Goal: Task Accomplishment & Management: Complete application form

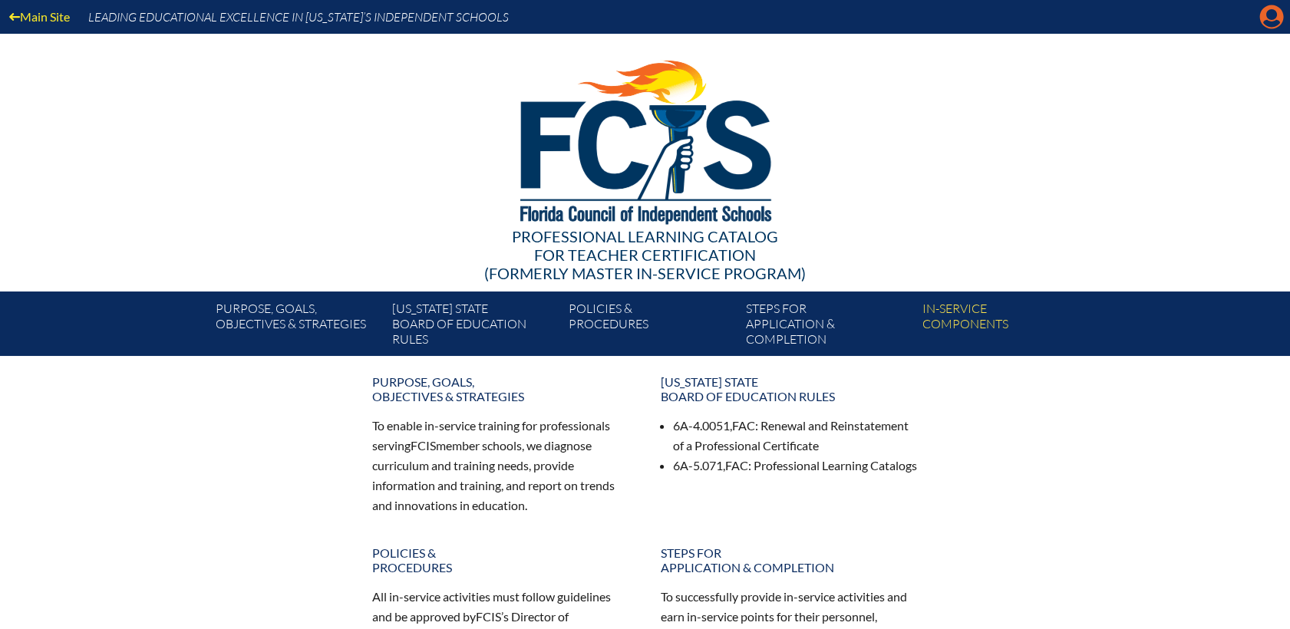
click at [1275, 16] on icon "Manage account" at bounding box center [1271, 17] width 25 height 25
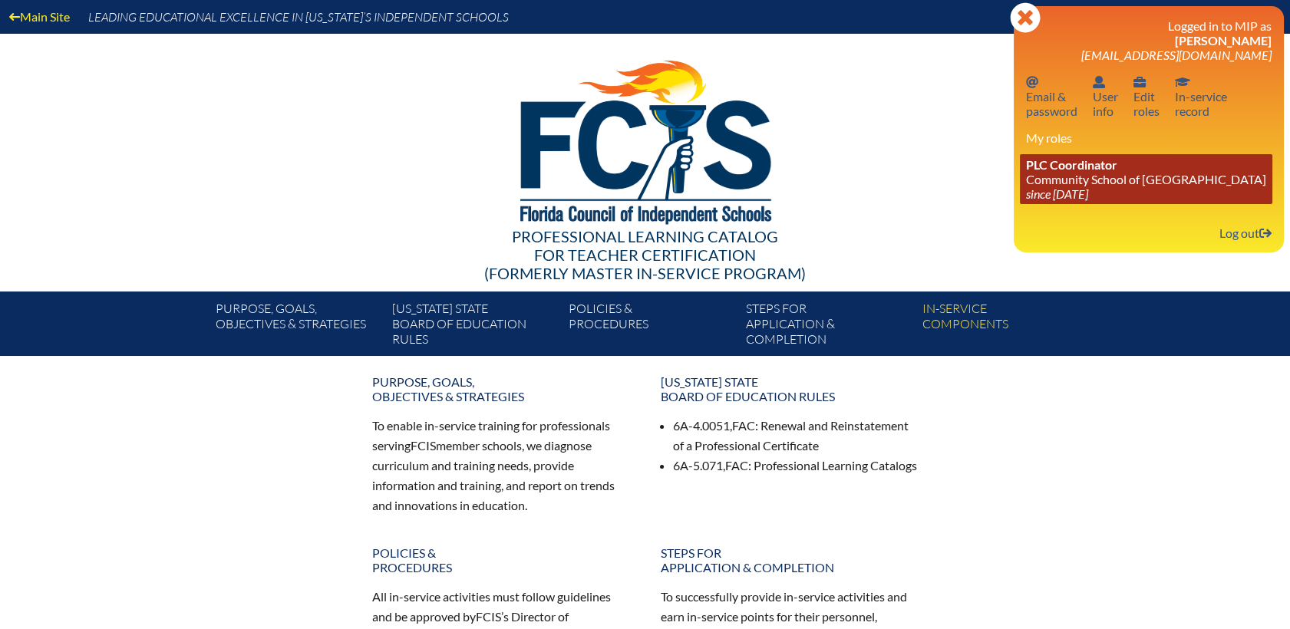
click at [1074, 170] on span "PLC Coordinator" at bounding box center [1071, 164] width 91 height 15
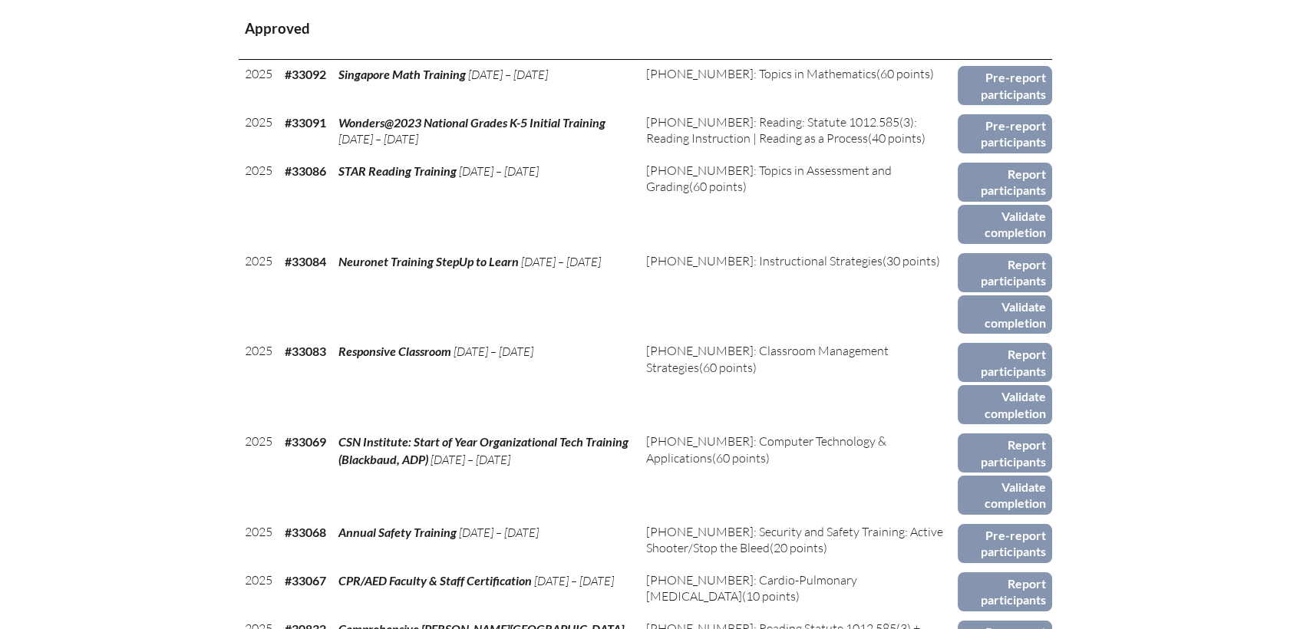
scroll to position [767, 0]
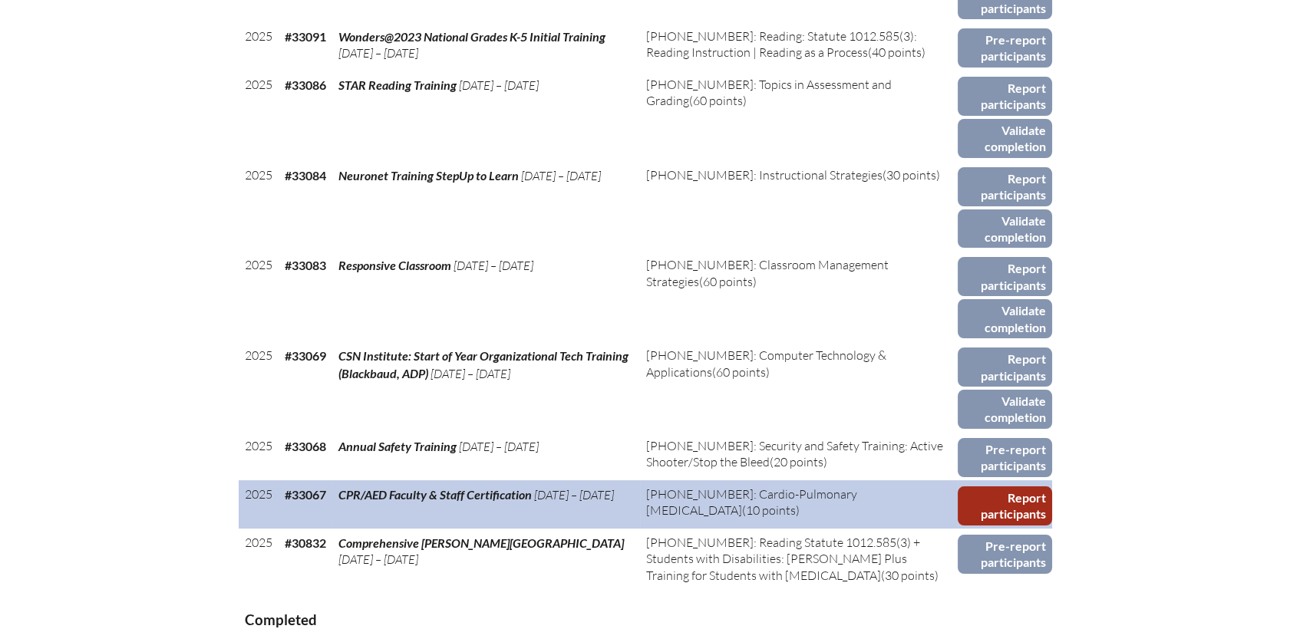
click at [1008, 487] on link "Report participants" at bounding box center [1005, 506] width 94 height 39
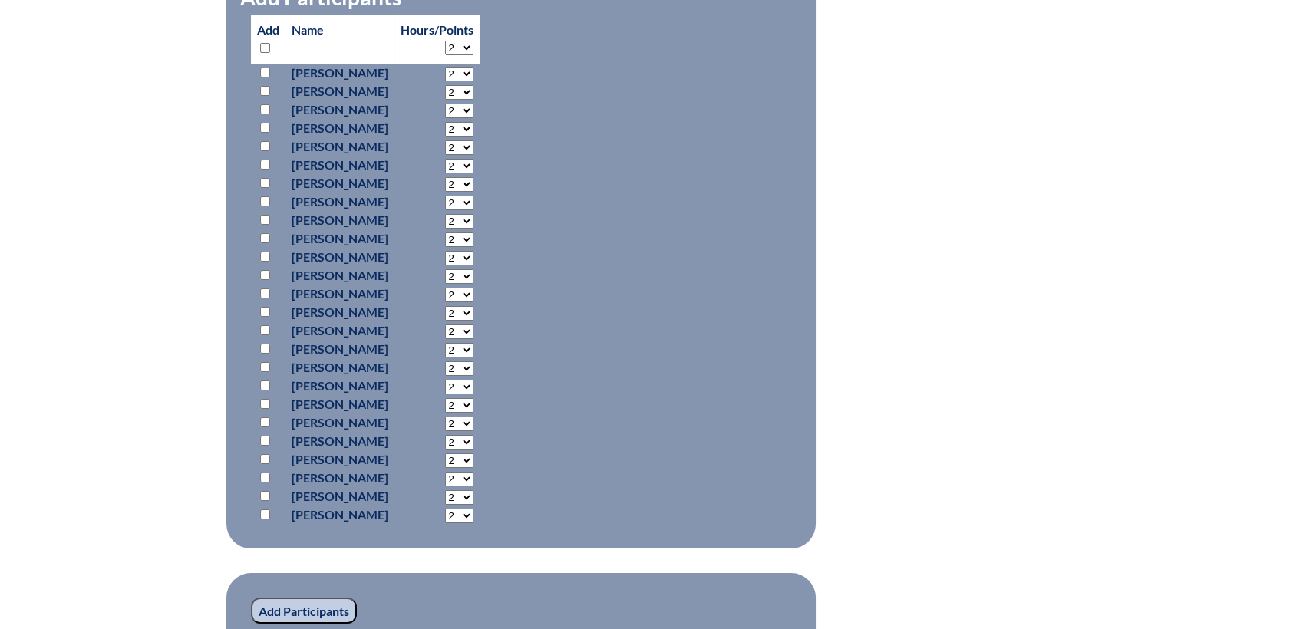
scroll to position [767, 0]
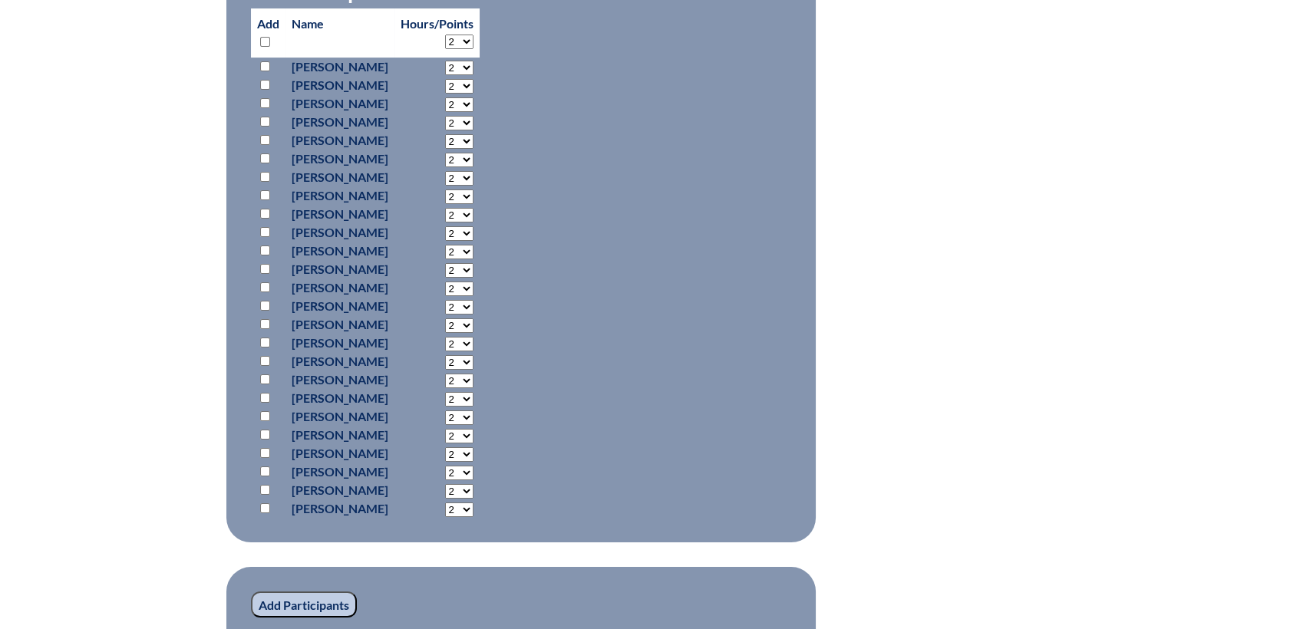
click at [264, 414] on input "checkbox" at bounding box center [265, 416] width 10 height 10
checkbox input "true"
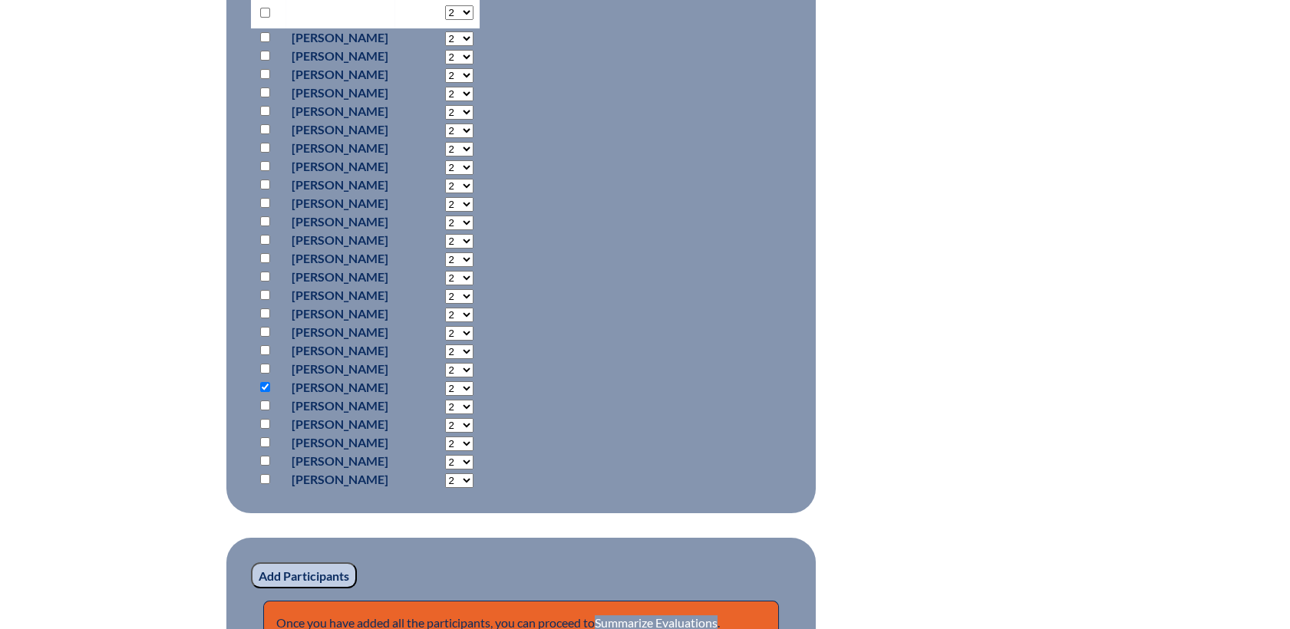
scroll to position [938, 0]
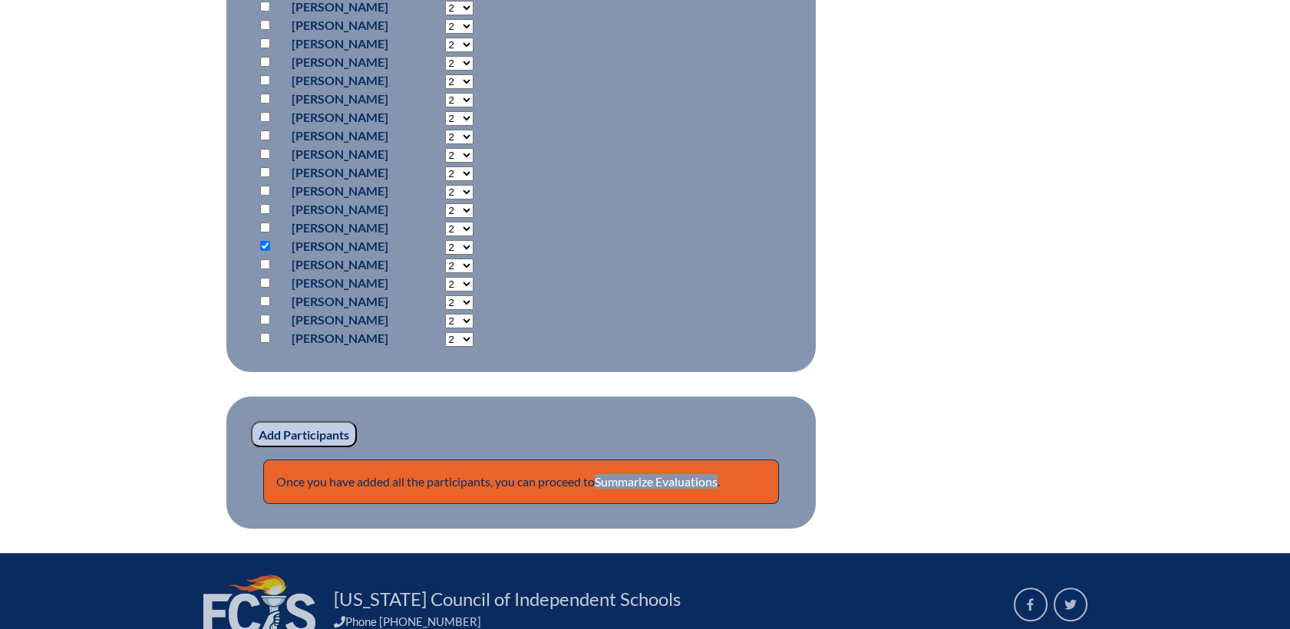
click at [332, 434] on input "Add Participants" at bounding box center [304, 434] width 106 height 26
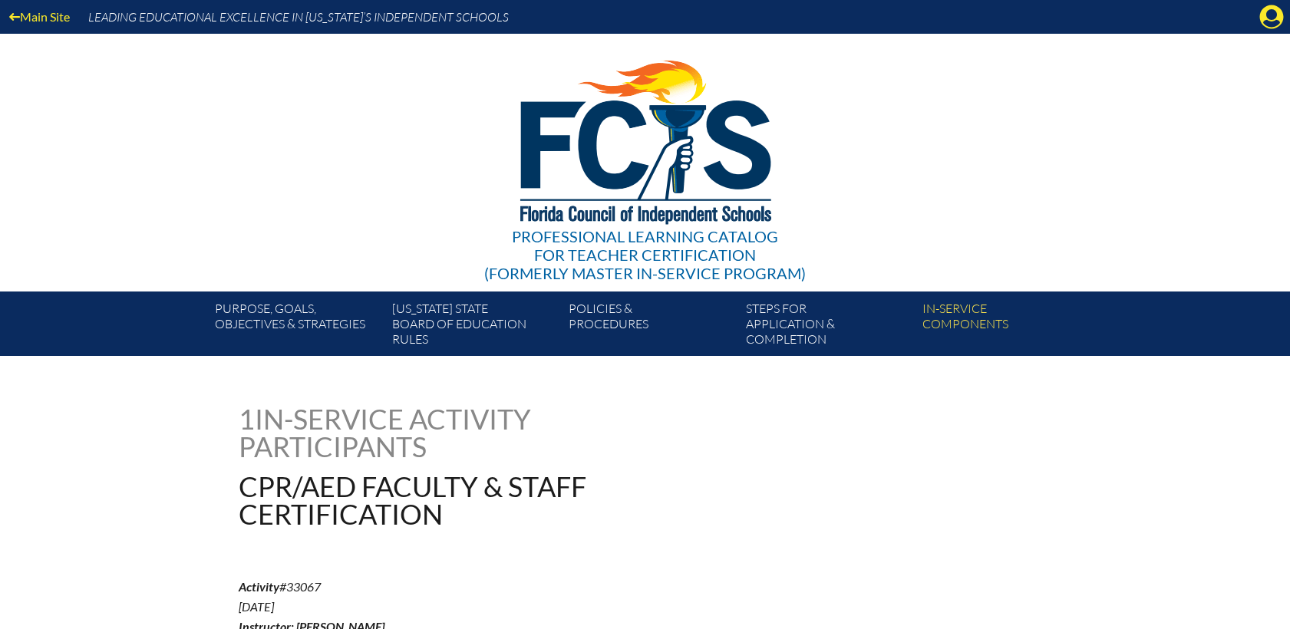
scroll to position [1021, 0]
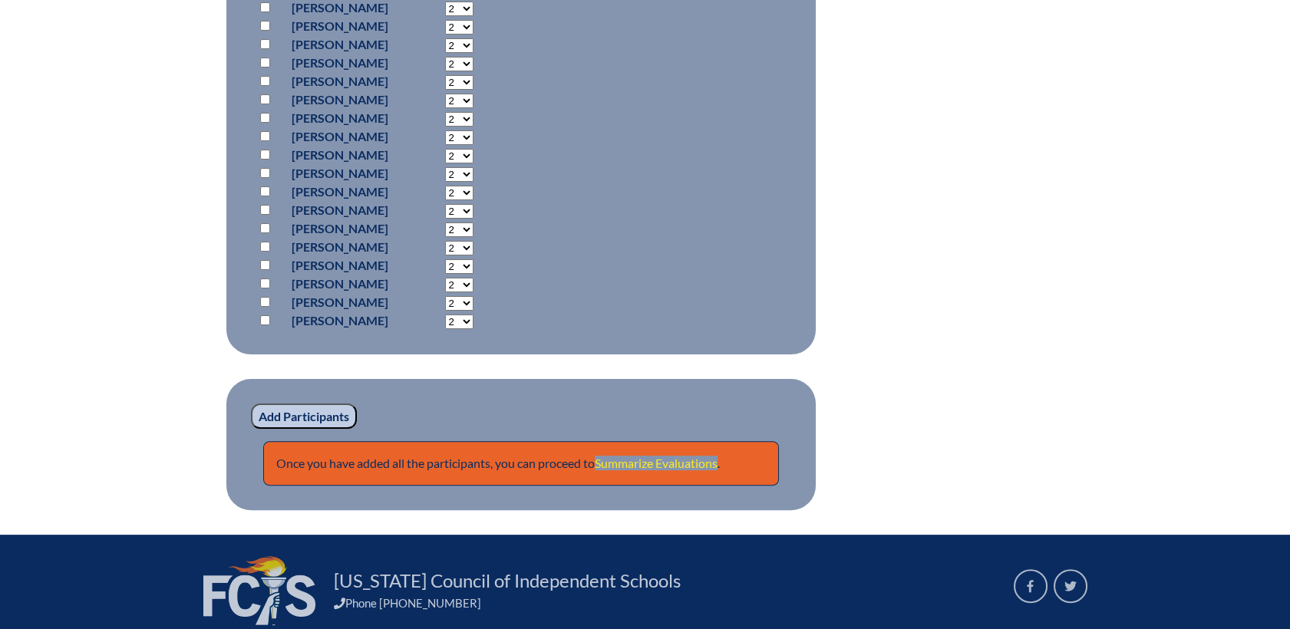
click at [648, 457] on link "Summarize Evaluations" at bounding box center [656, 463] width 123 height 15
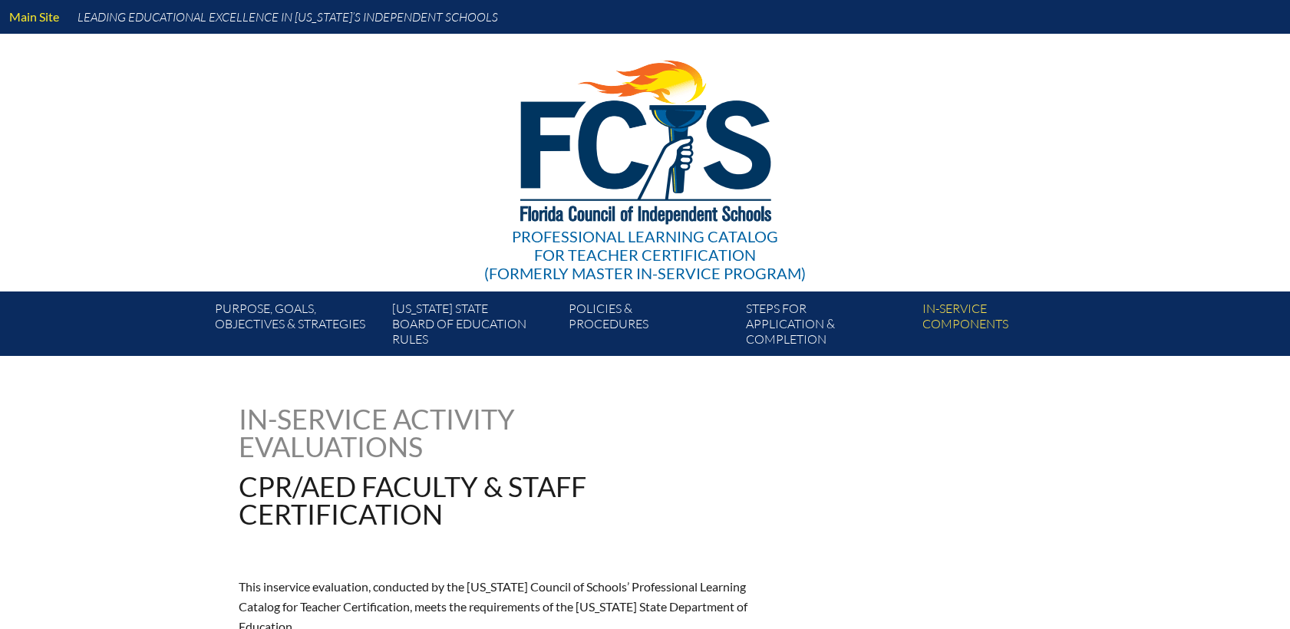
type input "0"
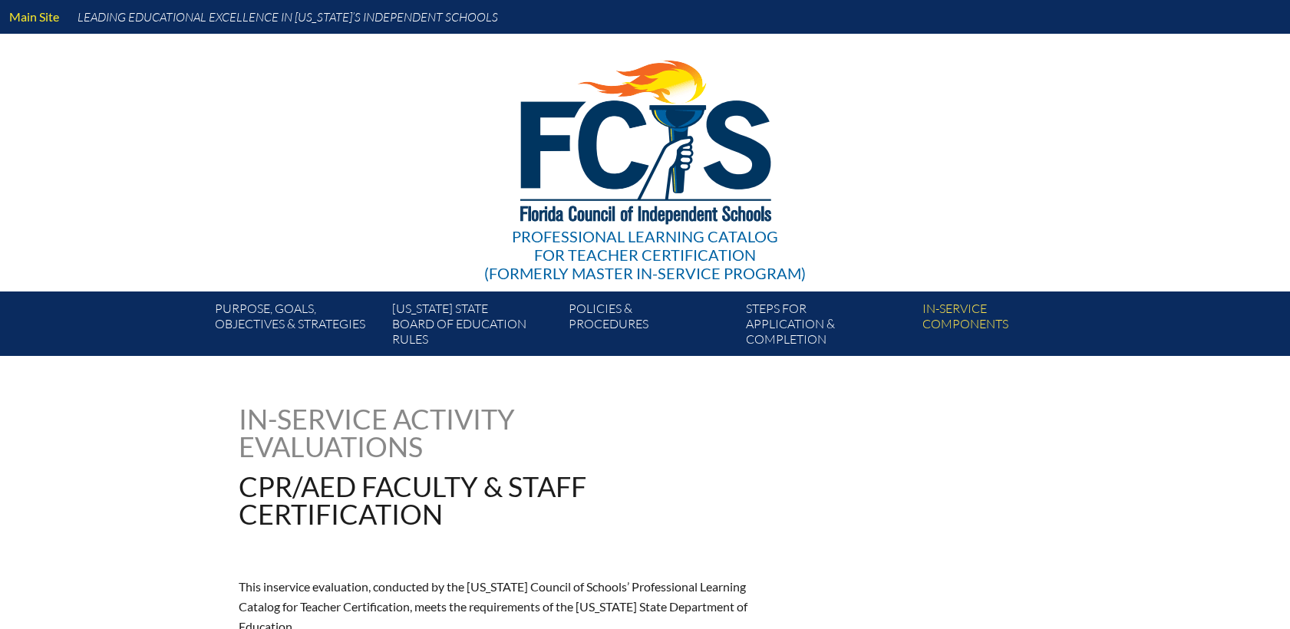
type input "0"
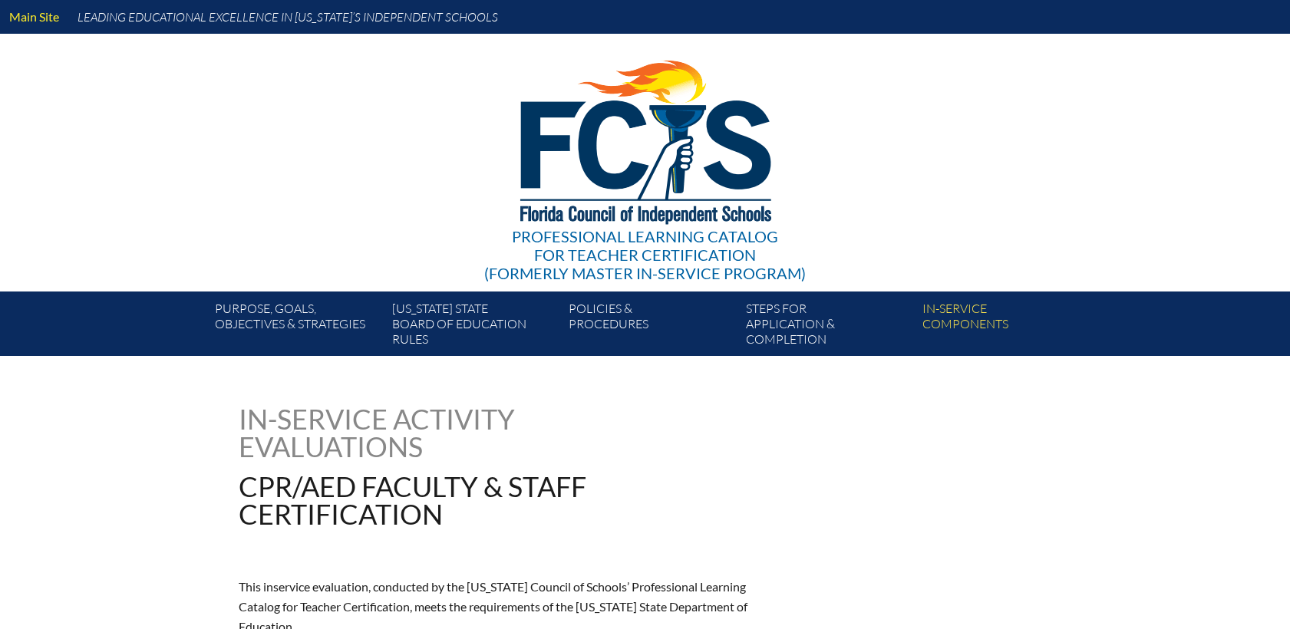
type input "0"
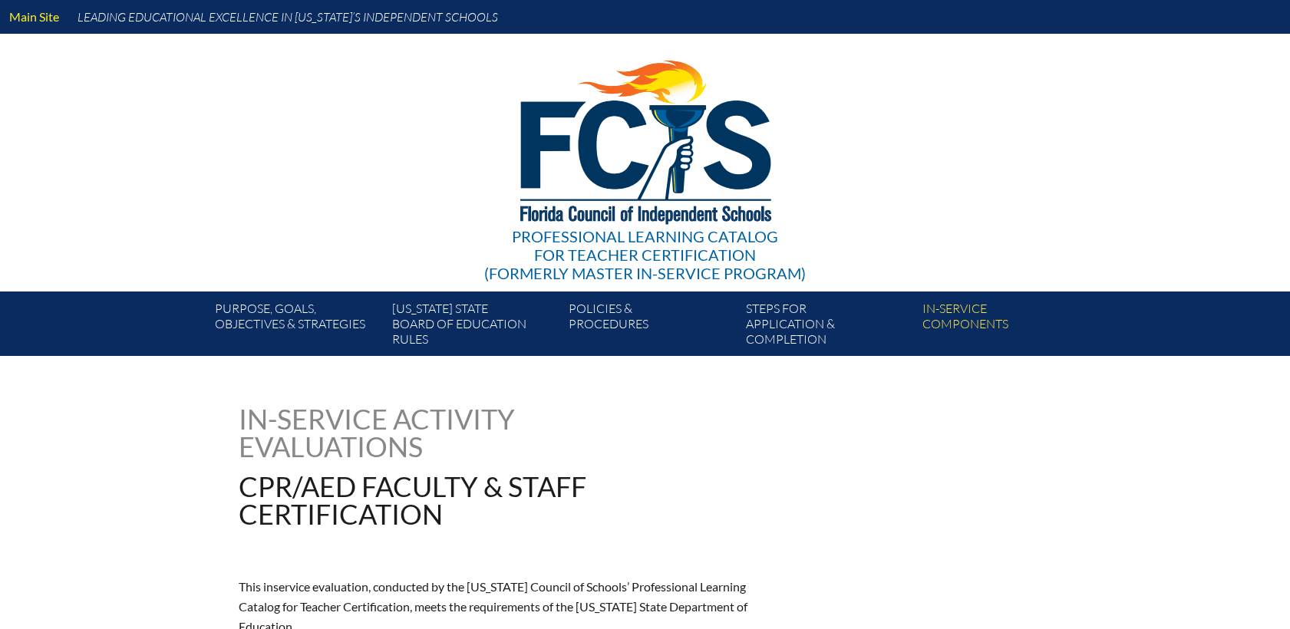
type input "0"
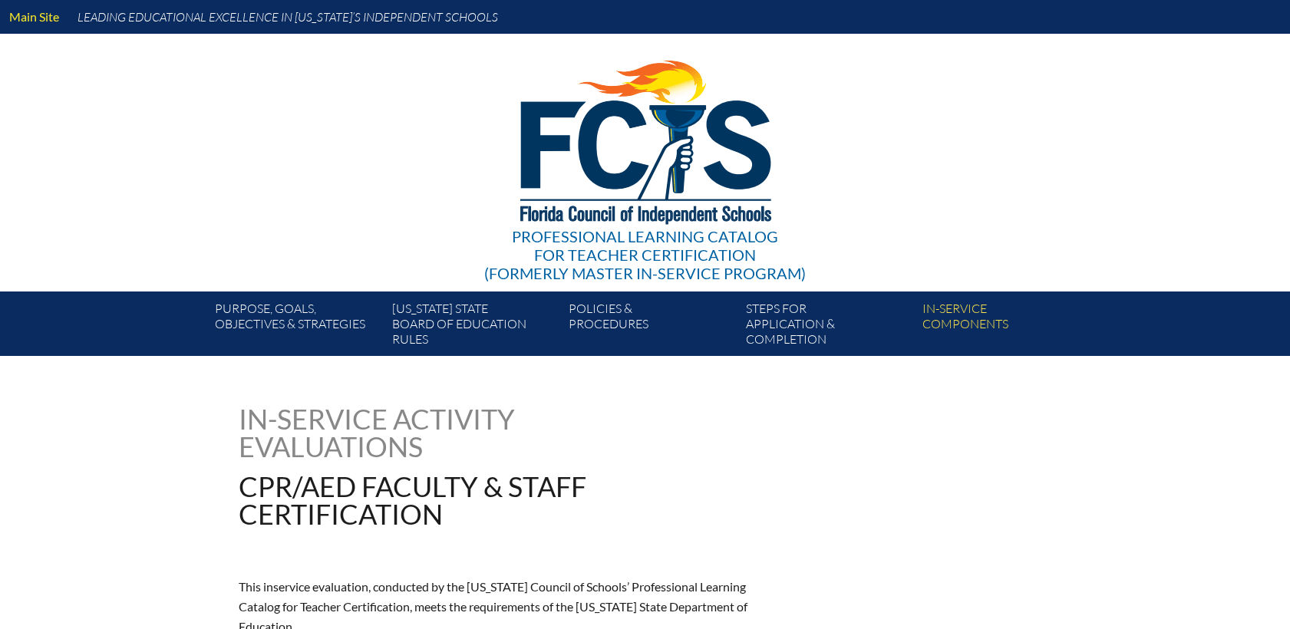
type input "0"
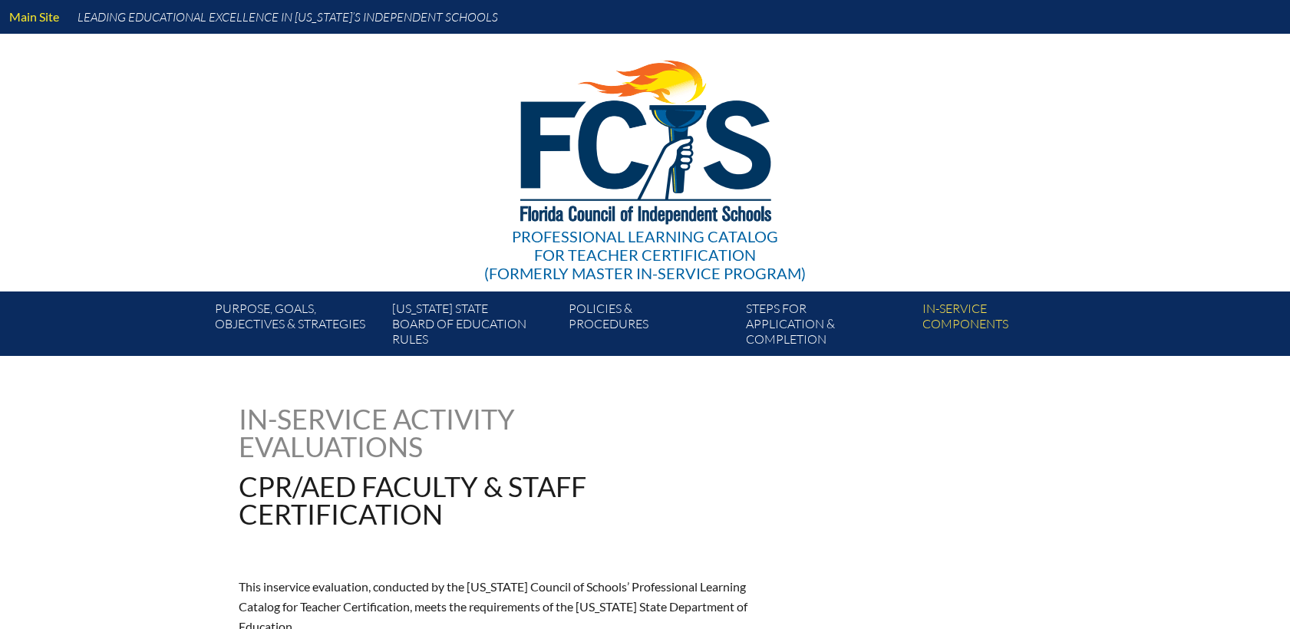
type input "0"
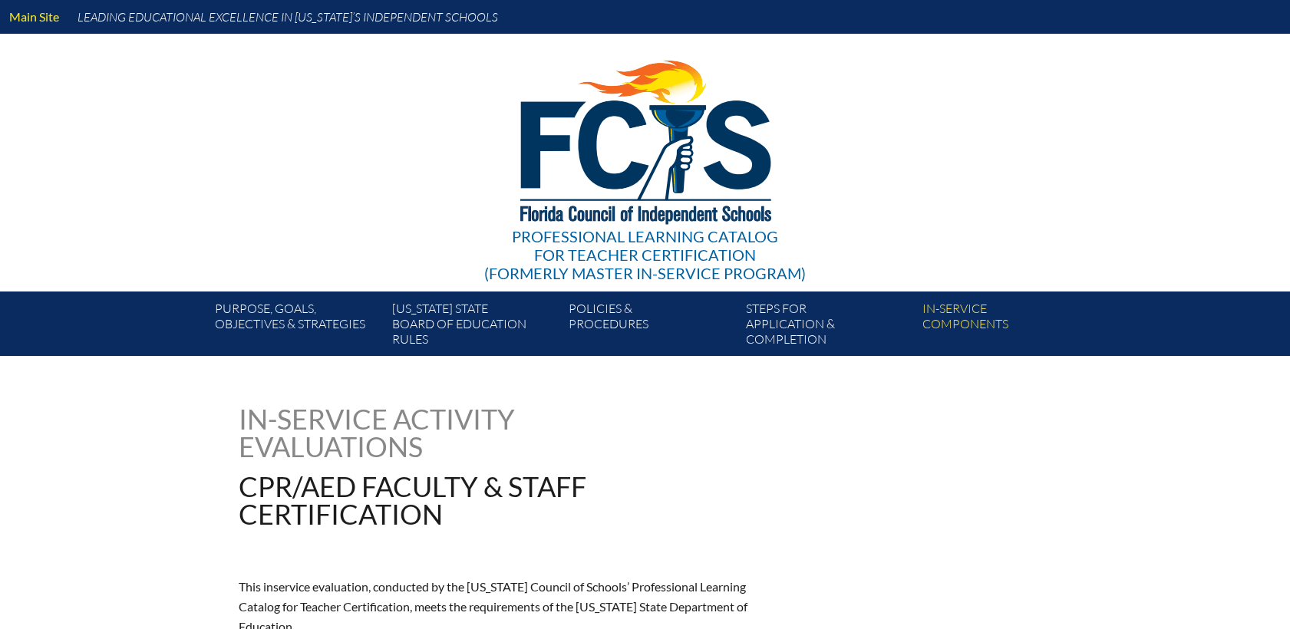
type input "0"
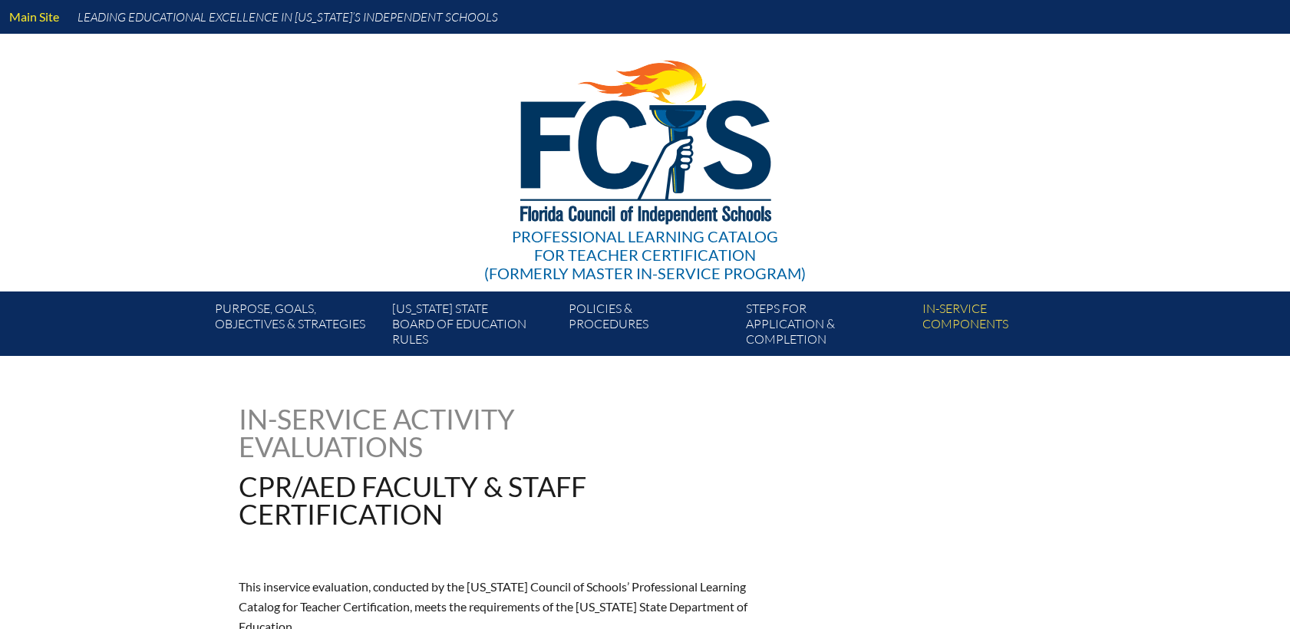
type input "0"
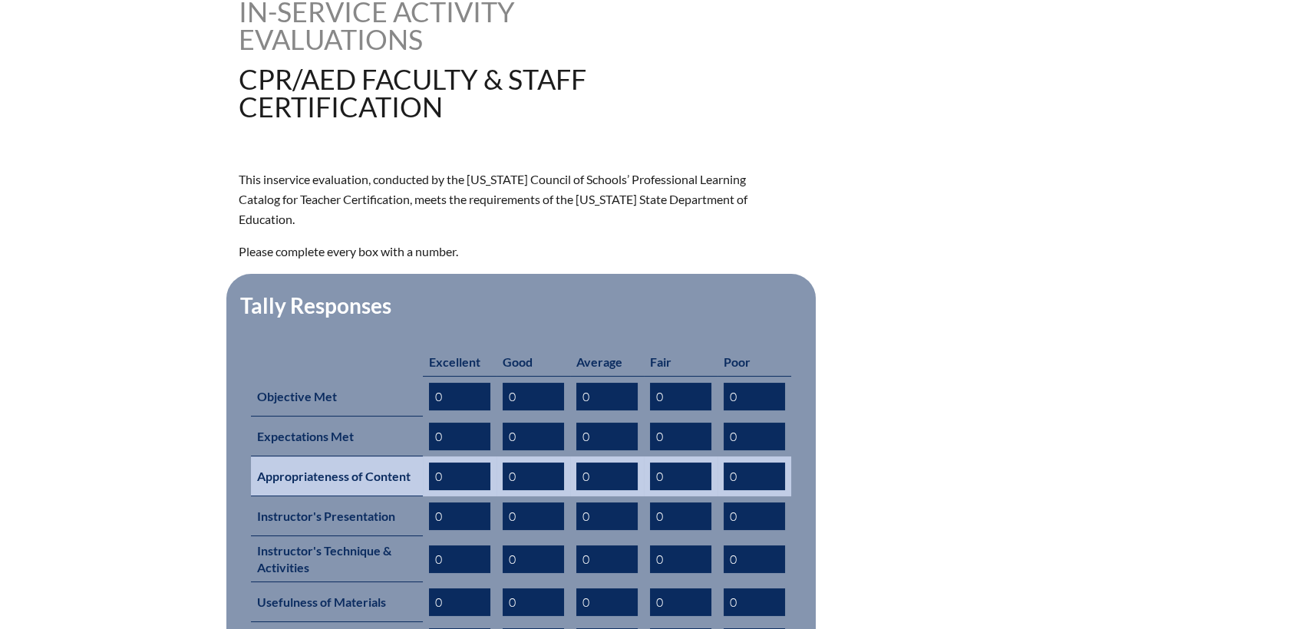
scroll to position [596, 0]
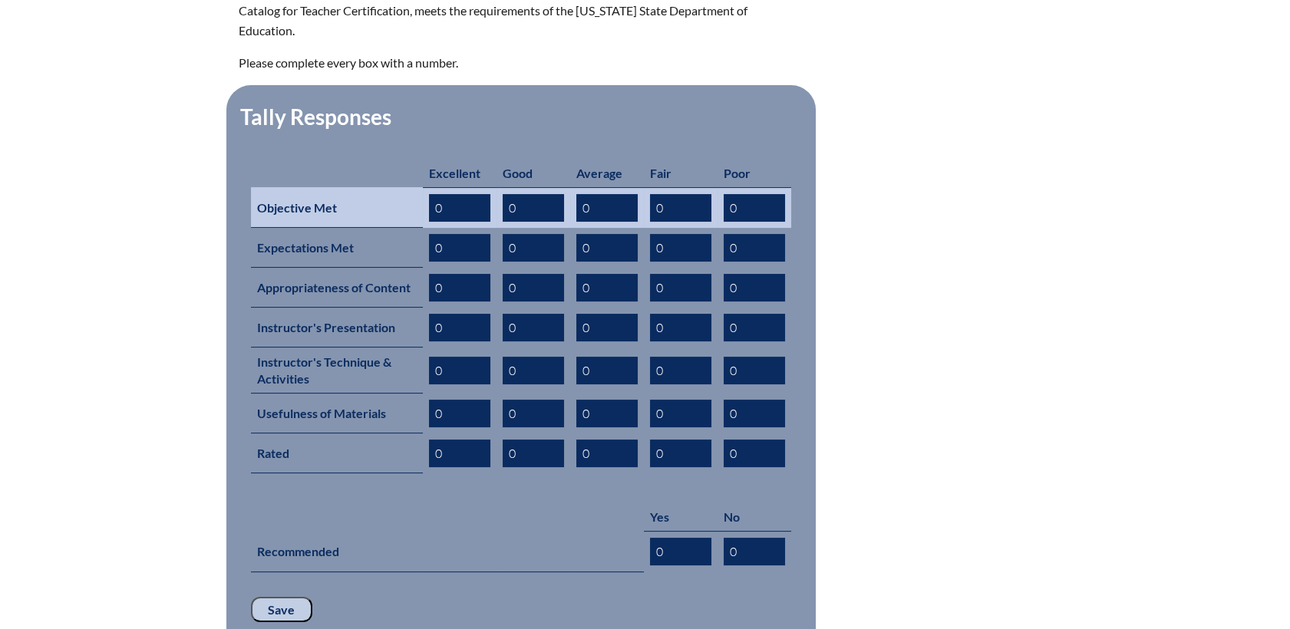
drag, startPoint x: 438, startPoint y: 186, endPoint x: 398, endPoint y: 185, distance: 39.9
click at [398, 187] on tr "Objective Met 0 0 0 0 0" at bounding box center [521, 207] width 540 height 41
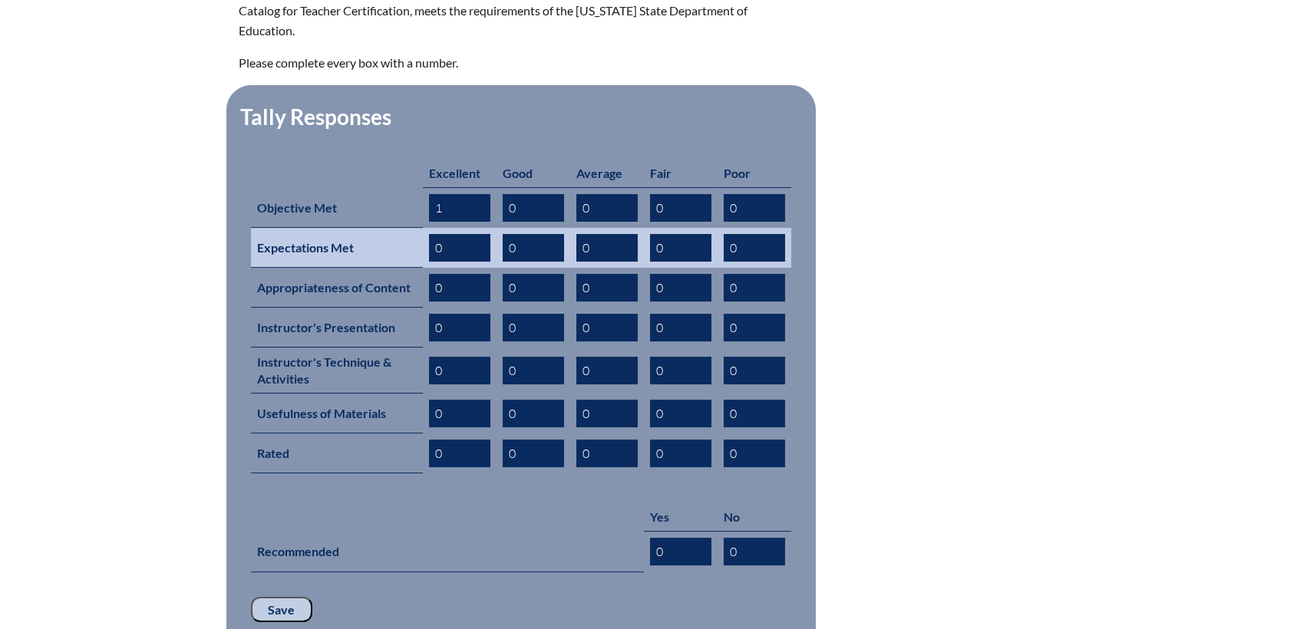
type input "1"
drag, startPoint x: 459, startPoint y: 229, endPoint x: 388, endPoint y: 224, distance: 70.8
click at [388, 228] on tr "Expectations Met 0 0 0 0 0" at bounding box center [521, 248] width 540 height 40
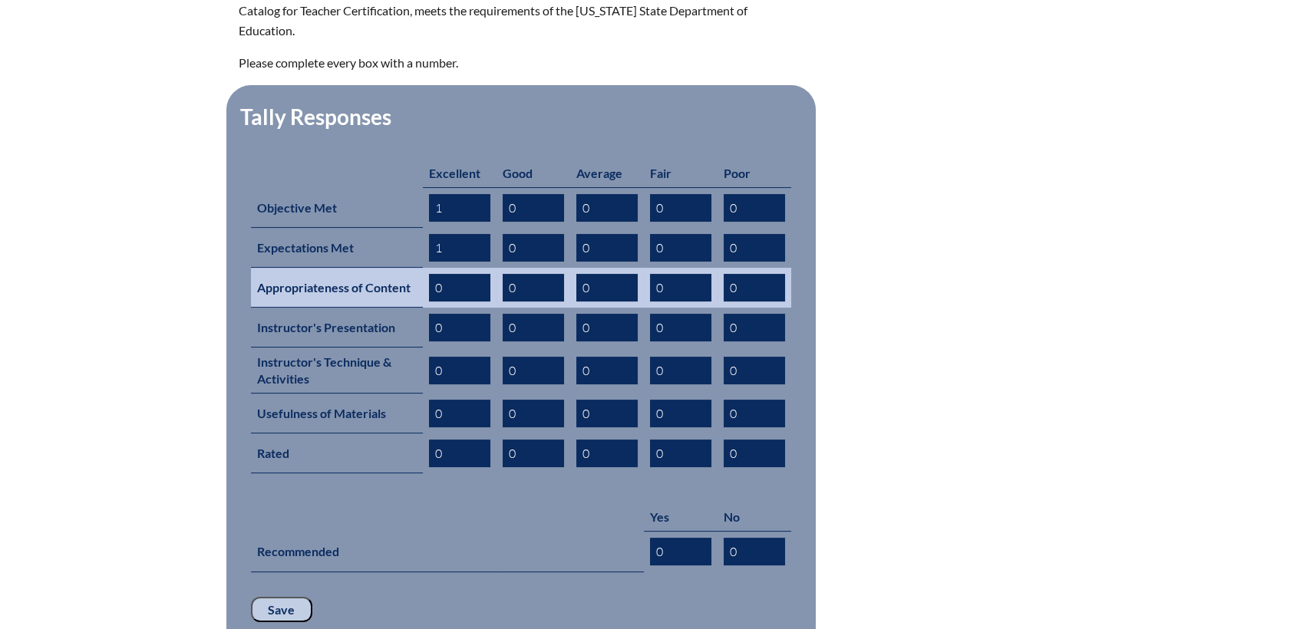
type input "1"
drag, startPoint x: 424, startPoint y: 263, endPoint x: 437, endPoint y: 267, distance: 14.3
click at [425, 268] on td "0" at bounding box center [460, 288] width 74 height 40
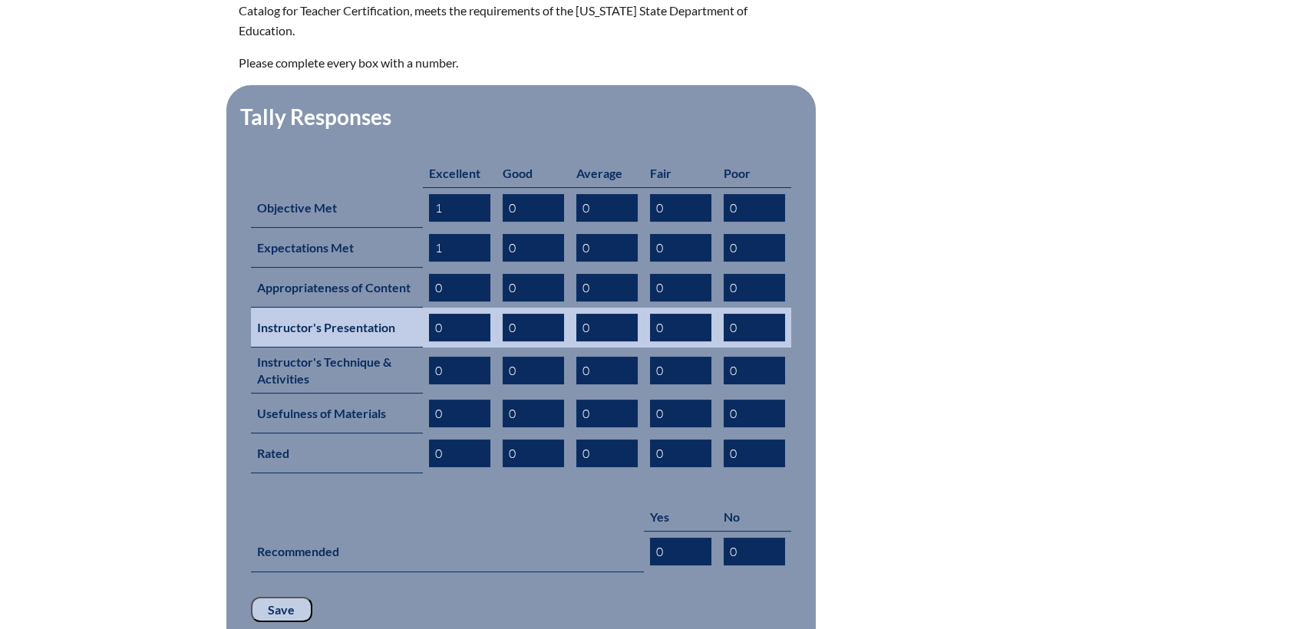
drag, startPoint x: 443, startPoint y: 265, endPoint x: 436, endPoint y: 295, distance: 31.5
click at [395, 268] on tr "Appropriateness of Content 0 0 0 0 0" at bounding box center [521, 288] width 540 height 40
type input "1"
click at [458, 314] on input "0" at bounding box center [459, 328] width 61 height 28
drag, startPoint x: 445, startPoint y: 306, endPoint x: 384, endPoint y: 305, distance: 61.4
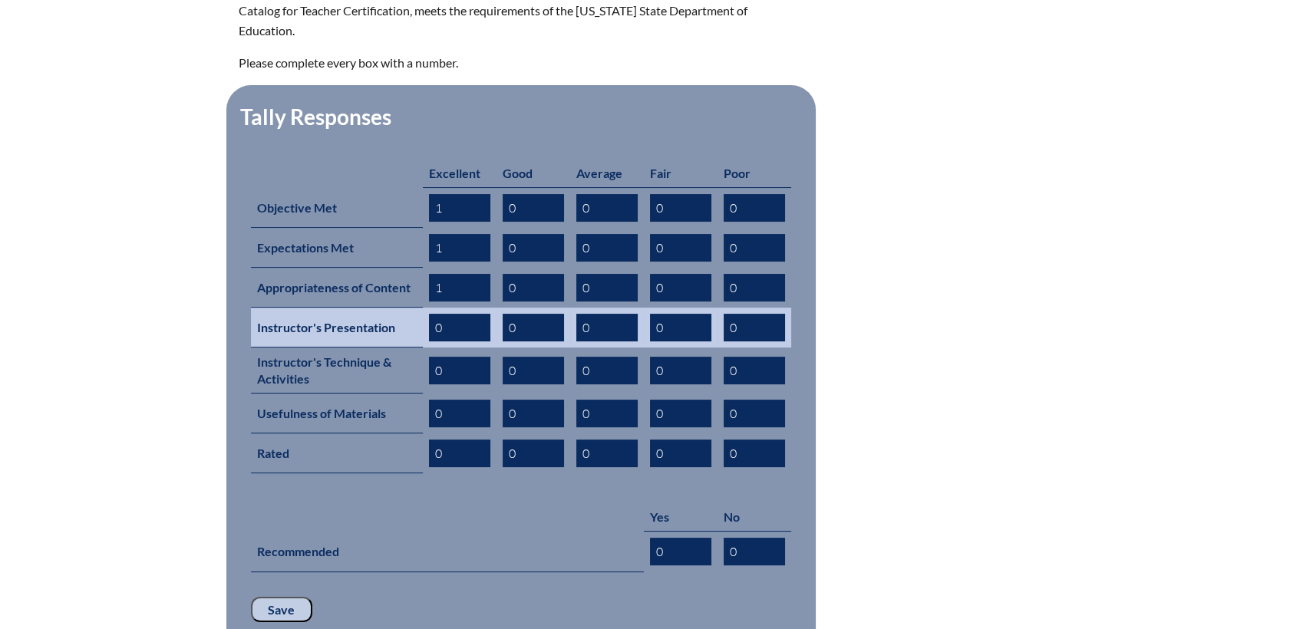
click at [384, 308] on tr "Instructor's Presentation 0 0 0 0 0" at bounding box center [521, 328] width 540 height 40
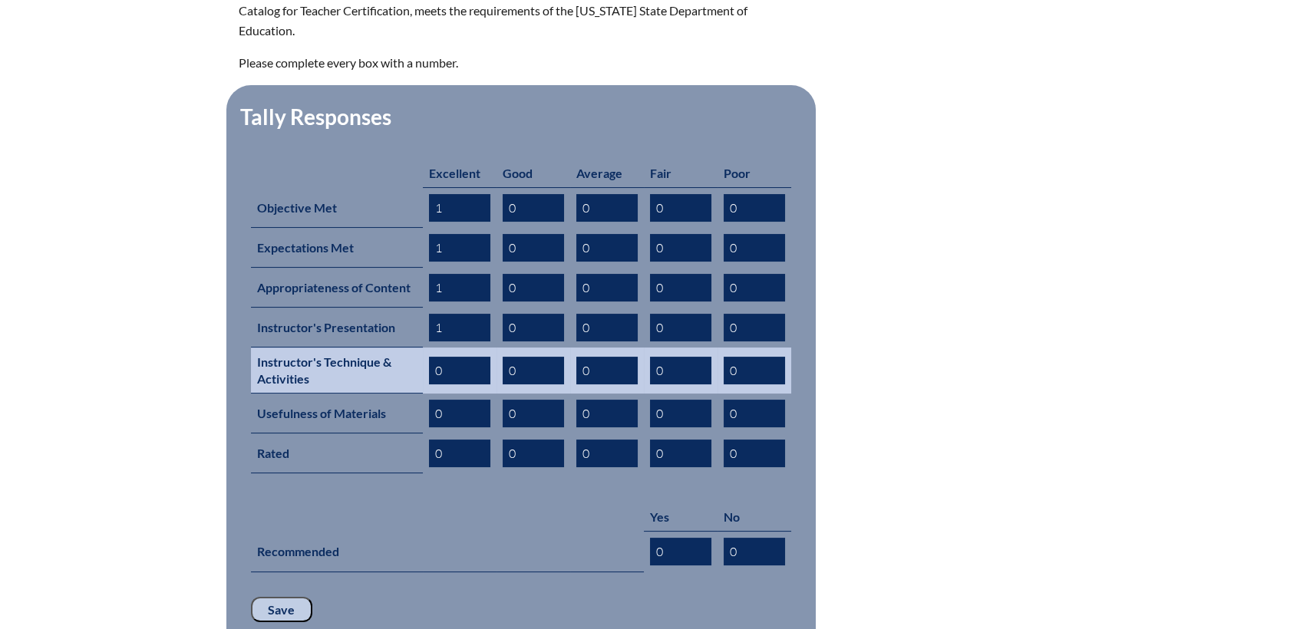
type input "1"
drag, startPoint x: 448, startPoint y: 345, endPoint x: 394, endPoint y: 345, distance: 54.5
click at [394, 348] on tr "Instructor's Technique & Activities 0 0 0 0 0" at bounding box center [521, 371] width 540 height 46
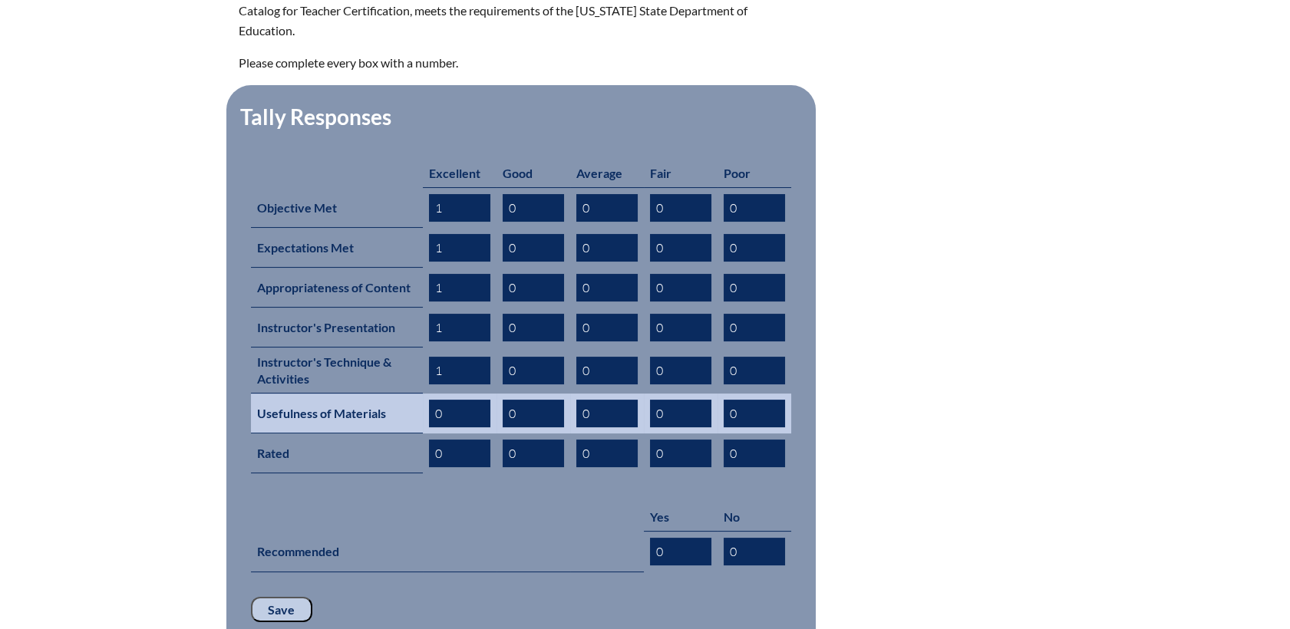
type input "1"
click at [684, 400] on input "0" at bounding box center [680, 414] width 61 height 28
drag, startPoint x: 478, startPoint y: 390, endPoint x: 346, endPoint y: 390, distance: 132.0
click at [346, 394] on tr "Usefulness of Materials 0 0 0 0 0" at bounding box center [521, 414] width 540 height 40
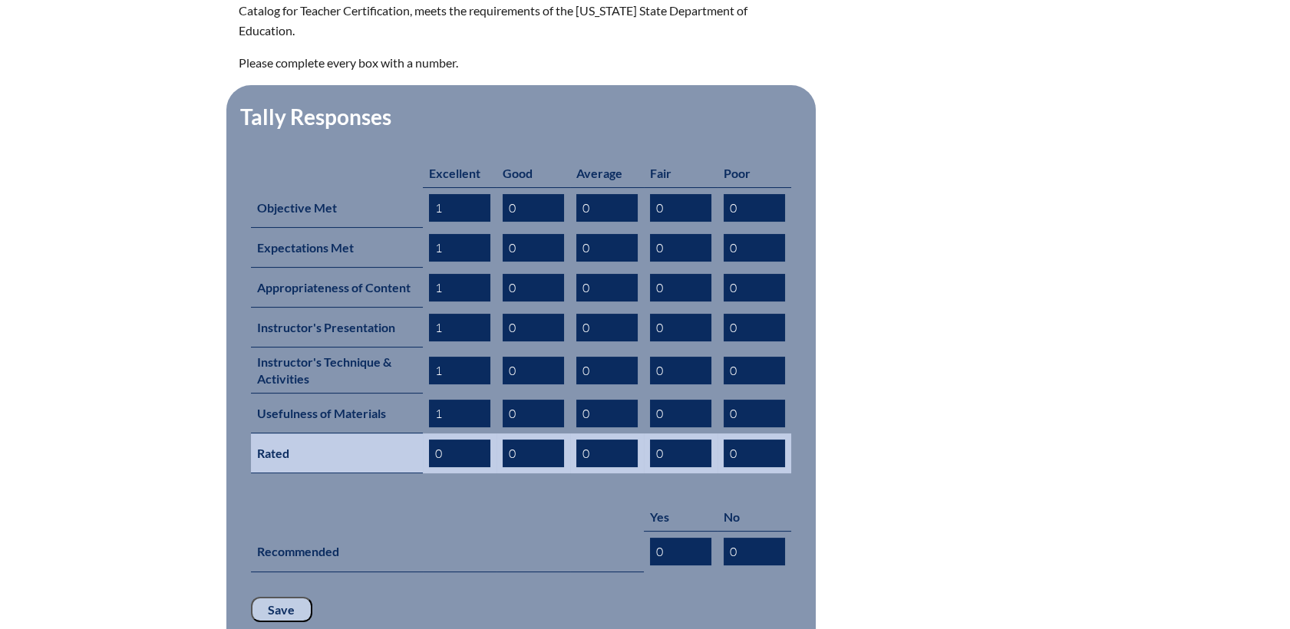
type input "1"
drag, startPoint x: 457, startPoint y: 429, endPoint x: 379, endPoint y: 435, distance: 78.5
click at [322, 434] on tr "Rated 0 0 0 0 0" at bounding box center [521, 454] width 540 height 40
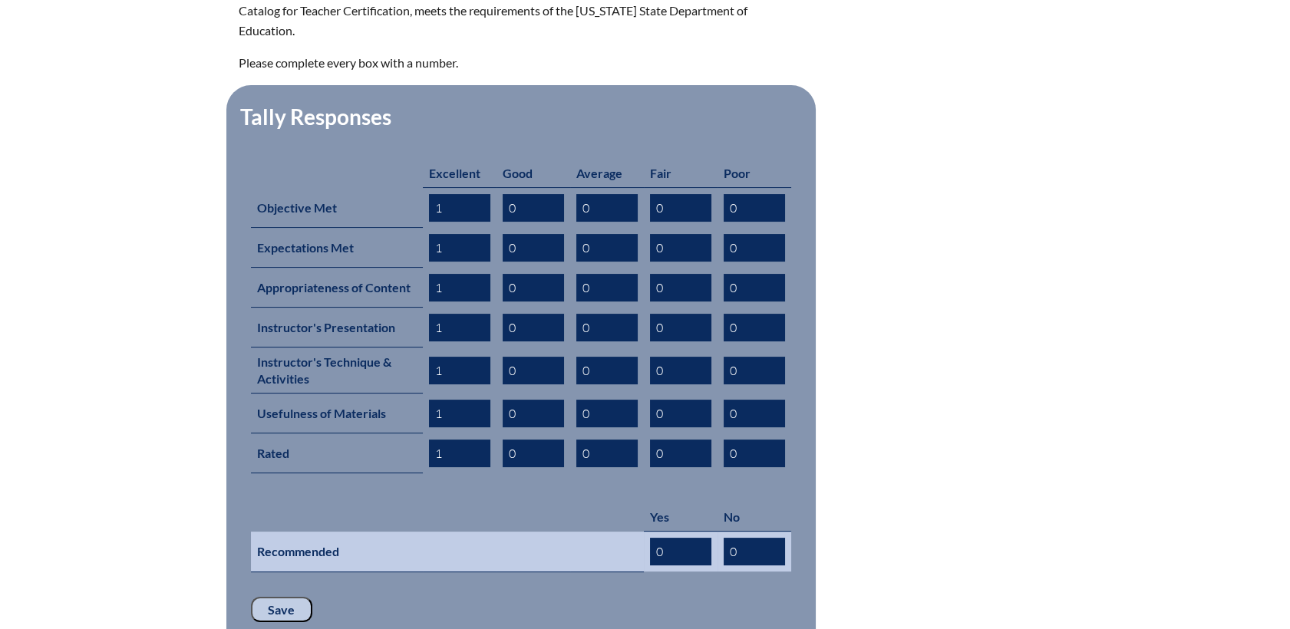
type input "1"
drag, startPoint x: 684, startPoint y: 530, endPoint x: 579, endPoint y: 530, distance: 104.4
click at [579, 532] on tr "Recommended 0 0" at bounding box center [521, 552] width 540 height 41
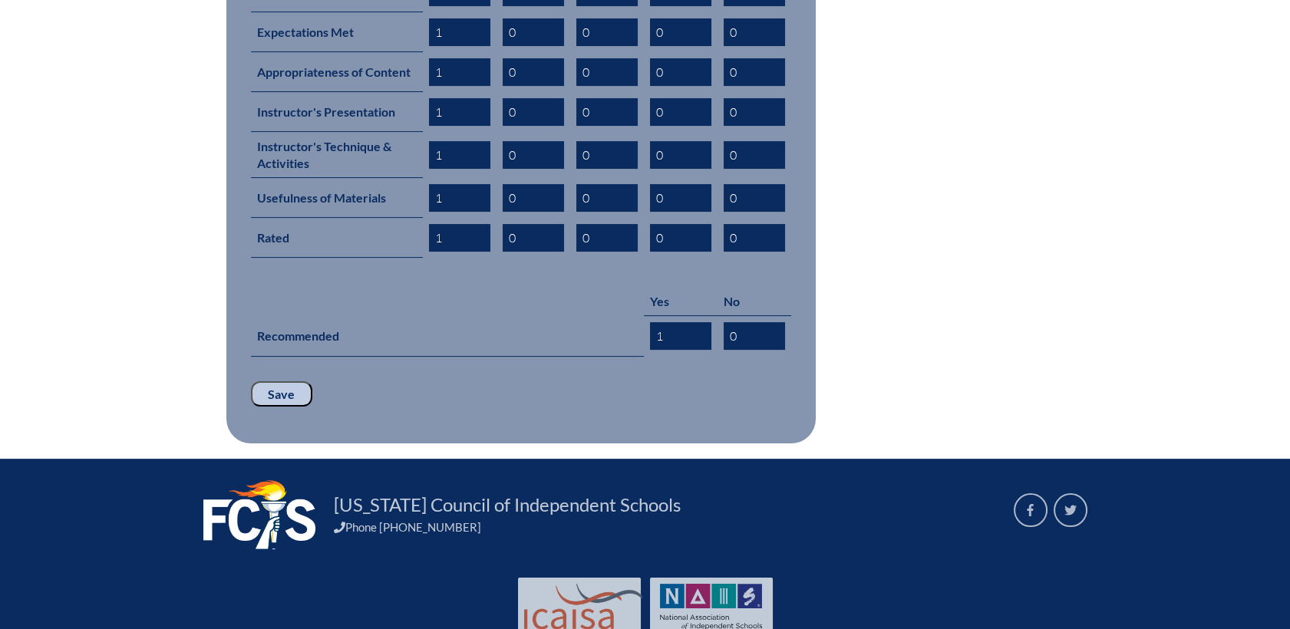
scroll to position [840, 0]
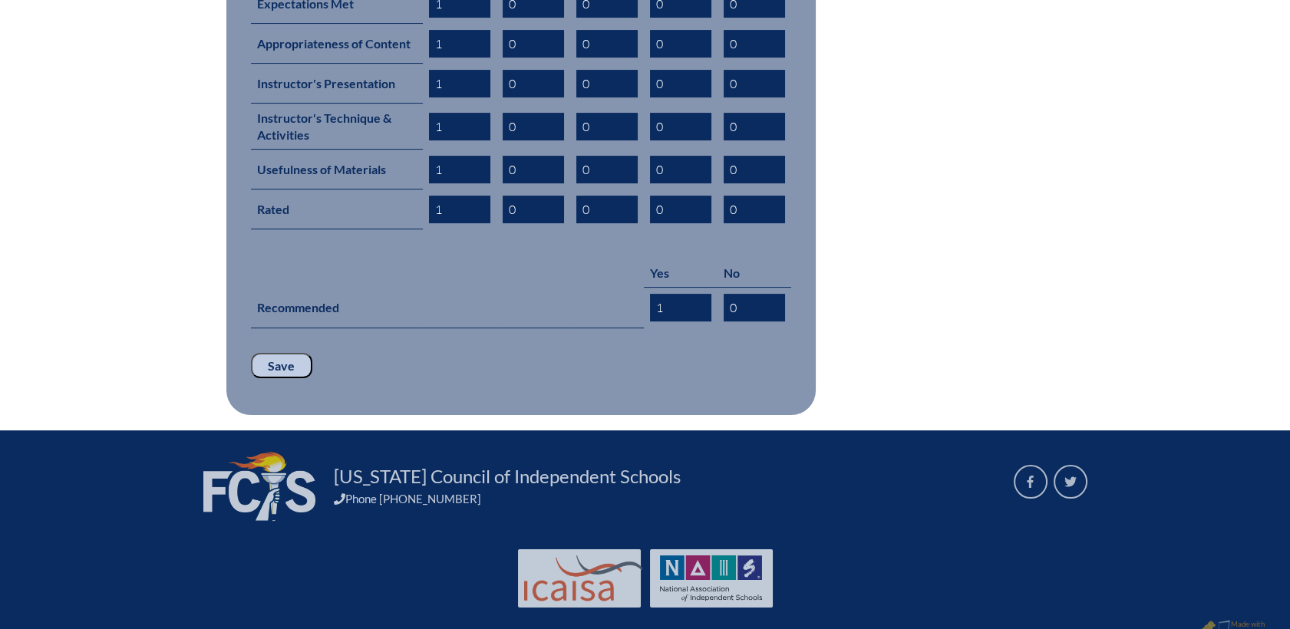
type input "1"
click at [295, 353] on input "Save" at bounding box center [281, 366] width 61 height 26
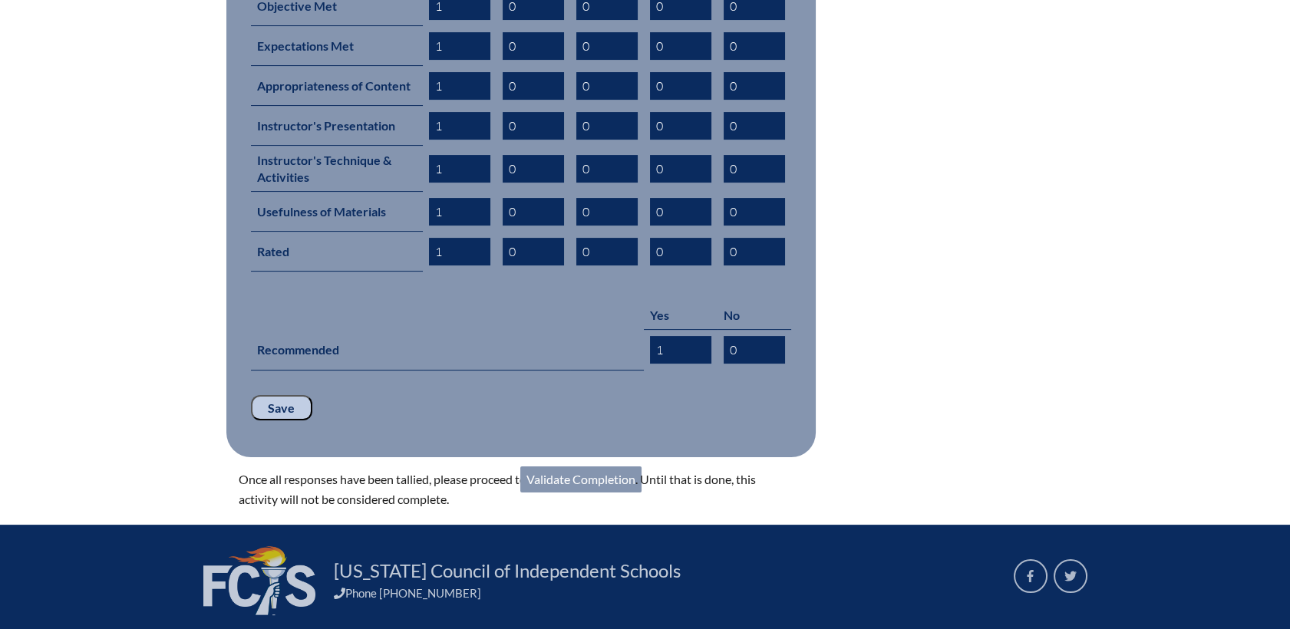
scroll to position [892, 0]
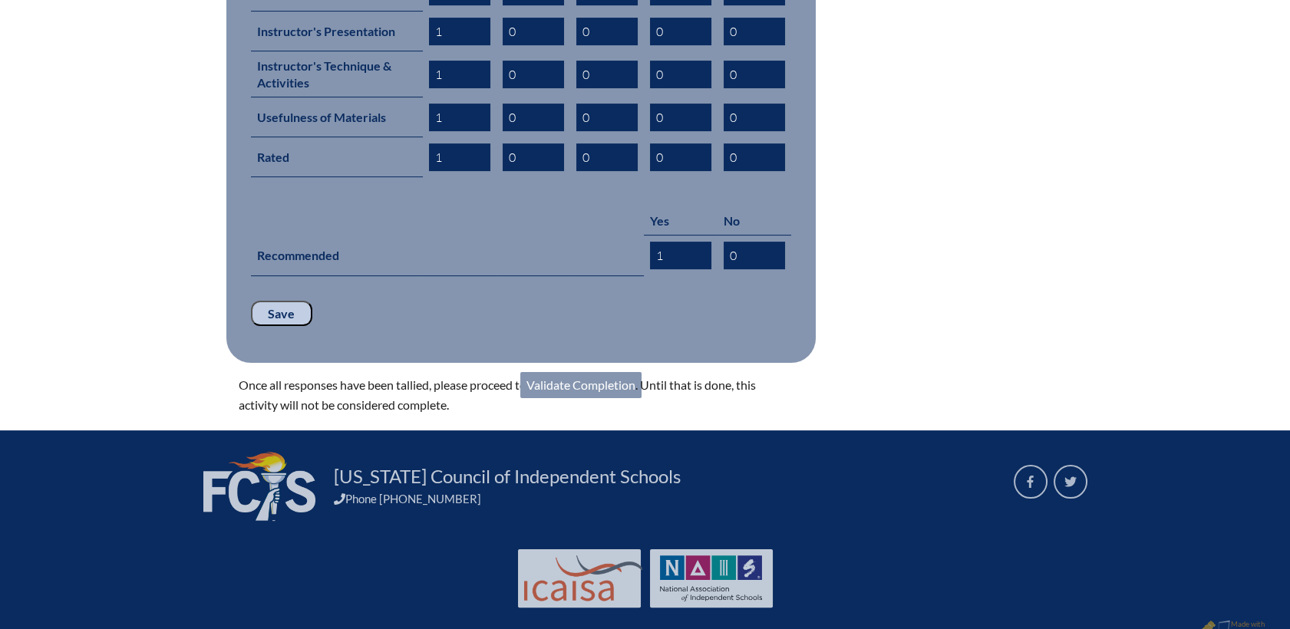
click at [584, 372] on link "Validate Completion" at bounding box center [580, 385] width 121 height 26
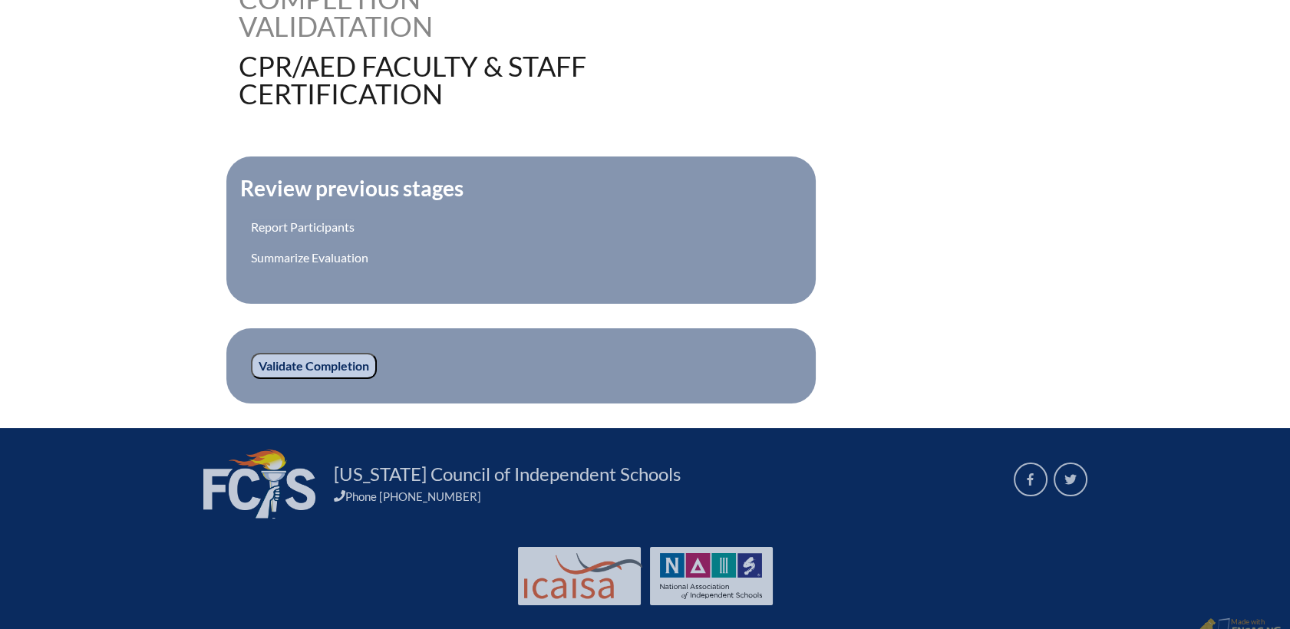
scroll to position [468, 0]
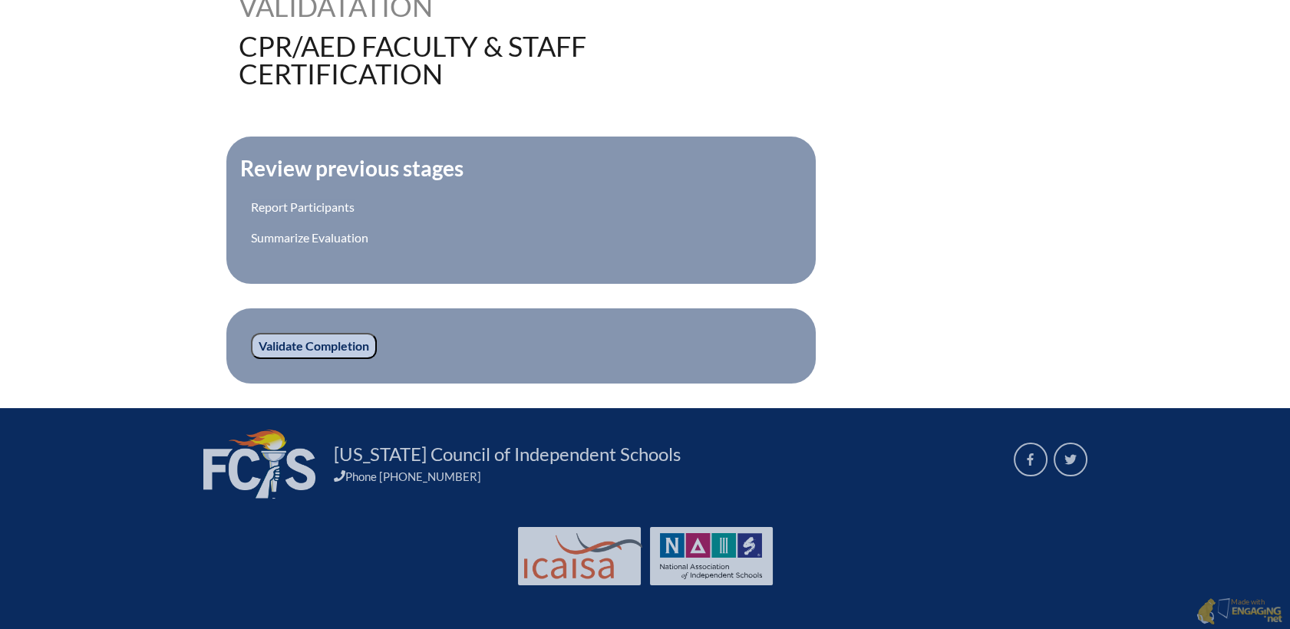
click at [310, 345] on input "Validate Completion" at bounding box center [314, 346] width 126 height 26
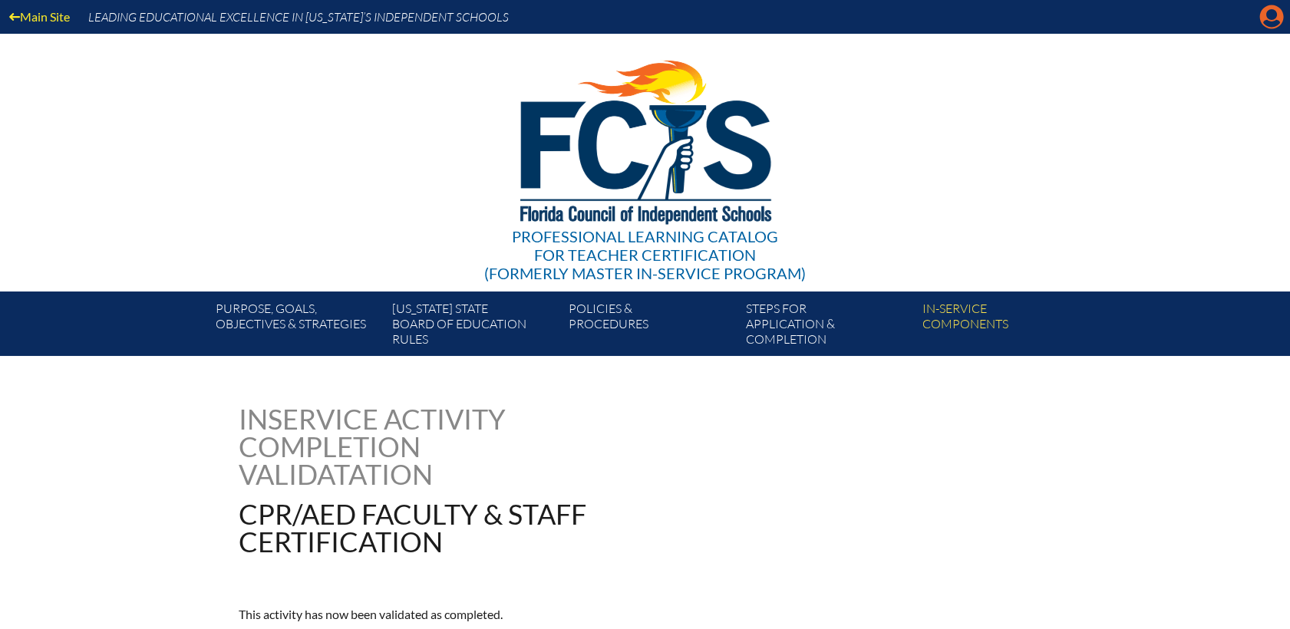
click at [1265, 15] on icon at bounding box center [1272, 17] width 24 height 24
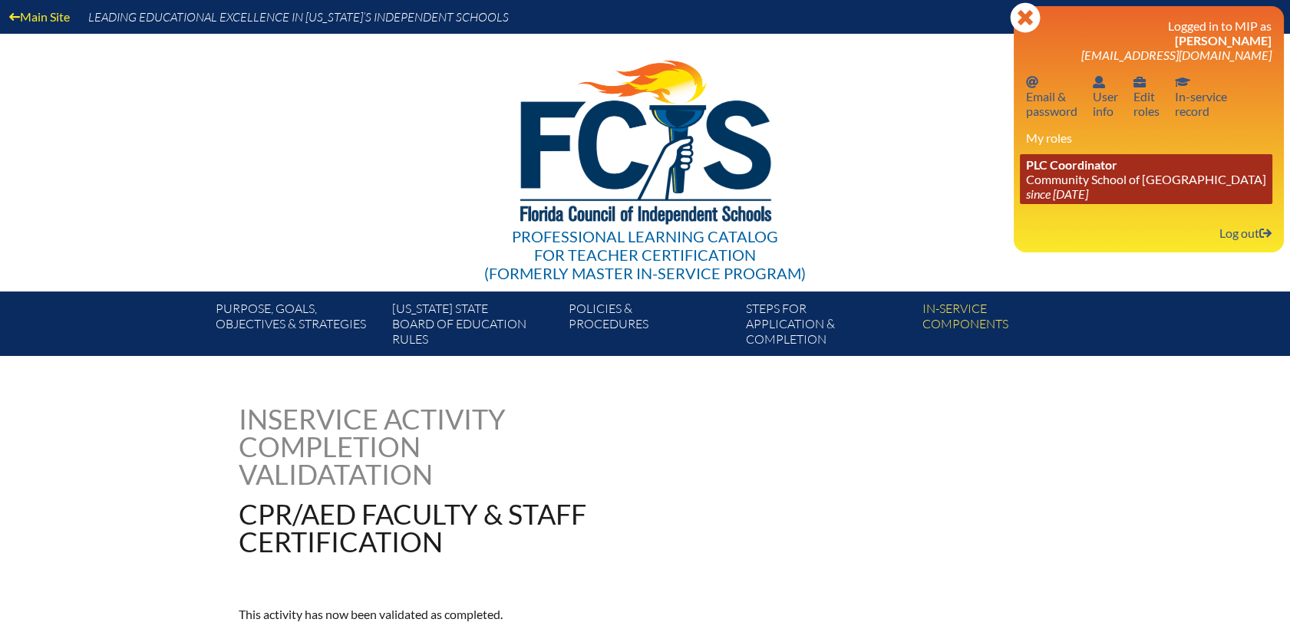
click at [1091, 183] on link "PLC Coordinator Community School of Naples since 2023 Mar 1" at bounding box center [1146, 179] width 252 height 50
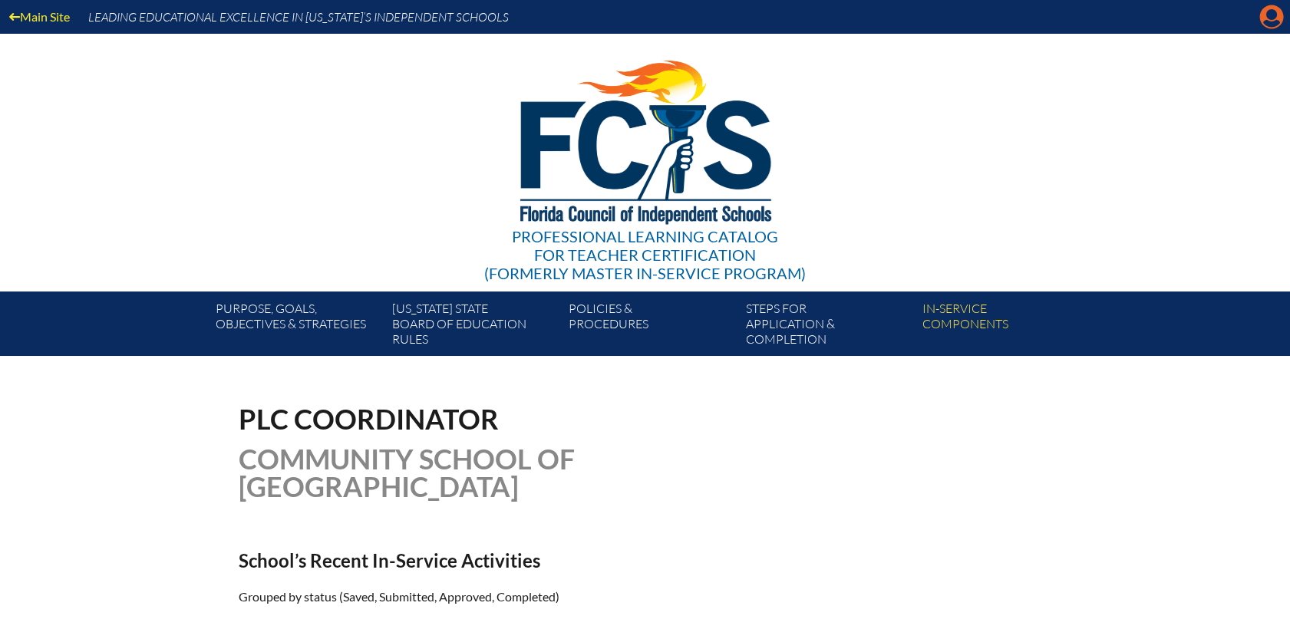
click at [1273, 13] on icon "Manage account" at bounding box center [1271, 17] width 25 height 25
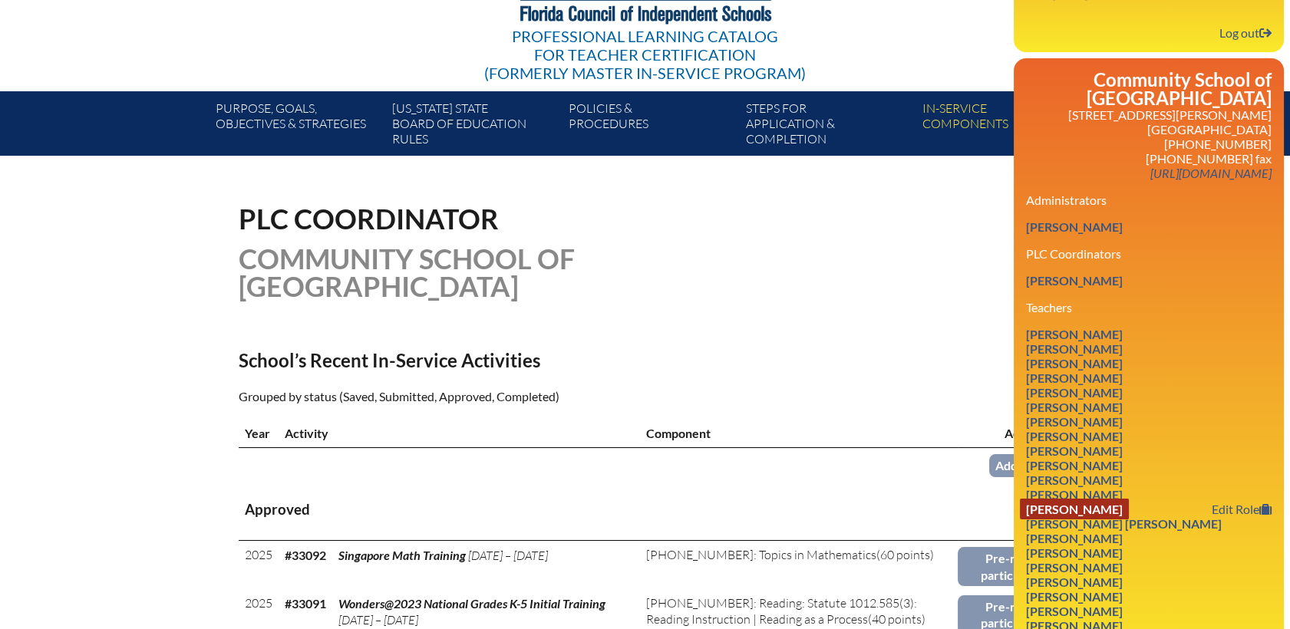
scroll to position [341, 0]
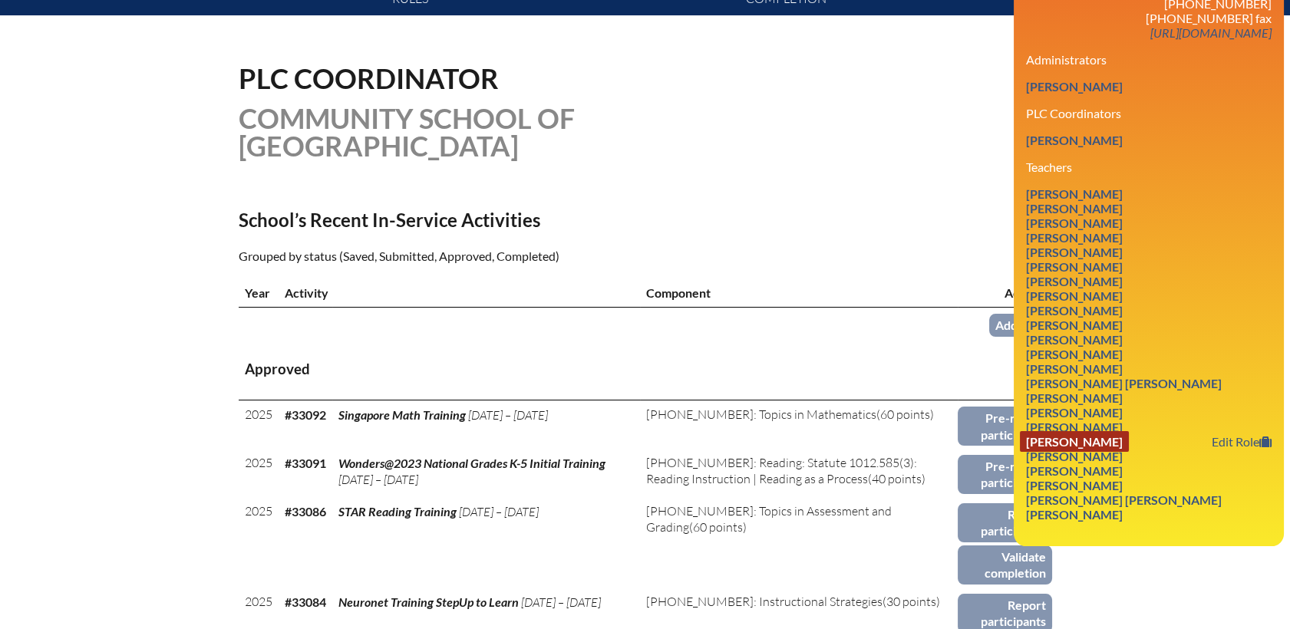
click at [1060, 438] on link "[PERSON_NAME]" at bounding box center [1074, 441] width 109 height 21
